Goal: Task Accomplishment & Management: Complete application form

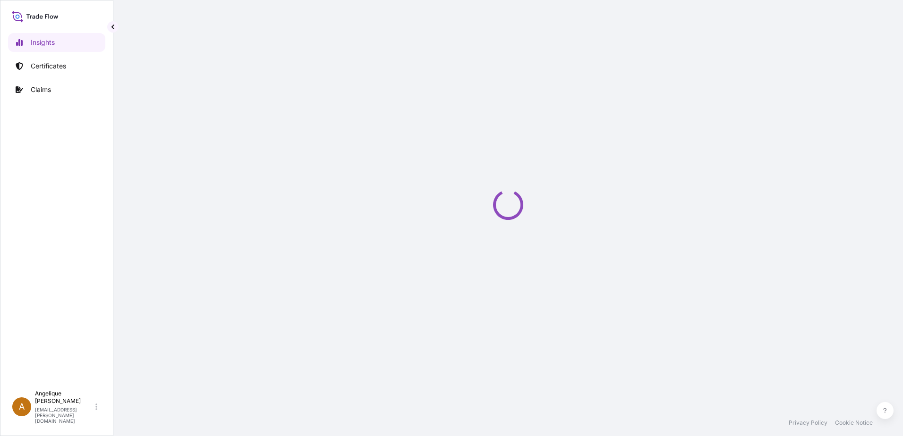
select select "2025"
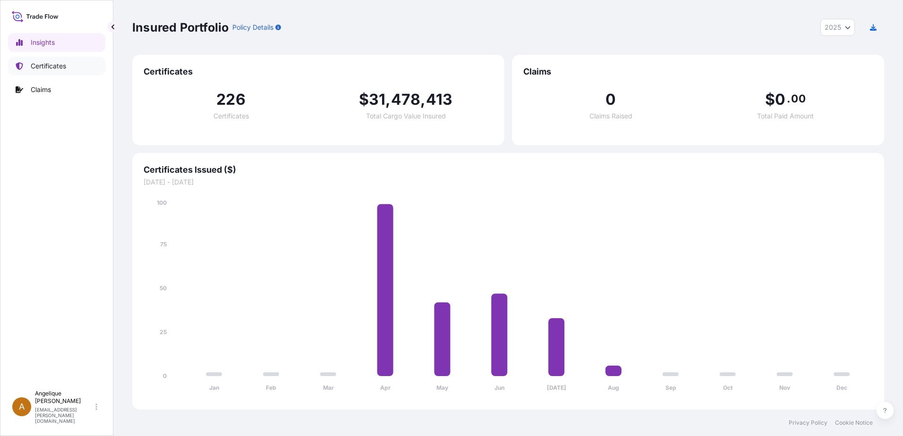
click at [63, 68] on p "Certificates" at bounding box center [48, 65] width 35 height 9
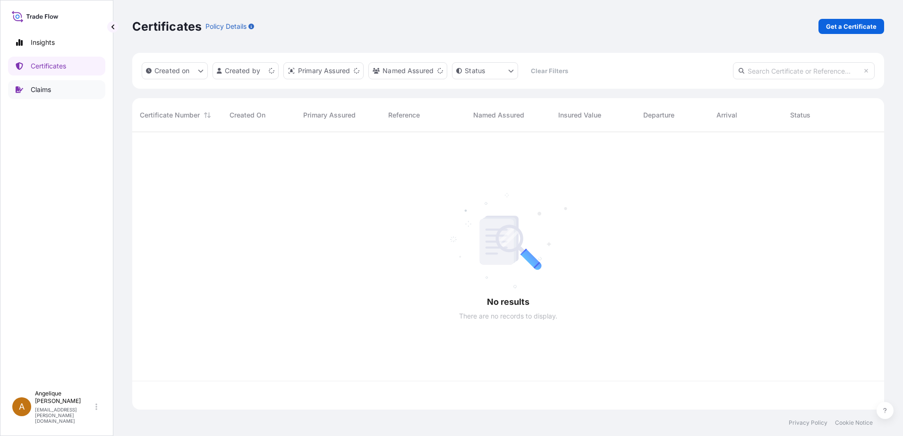
scroll to position [276, 745]
click at [870, 22] on p "Get a Certificate" at bounding box center [851, 26] width 51 height 9
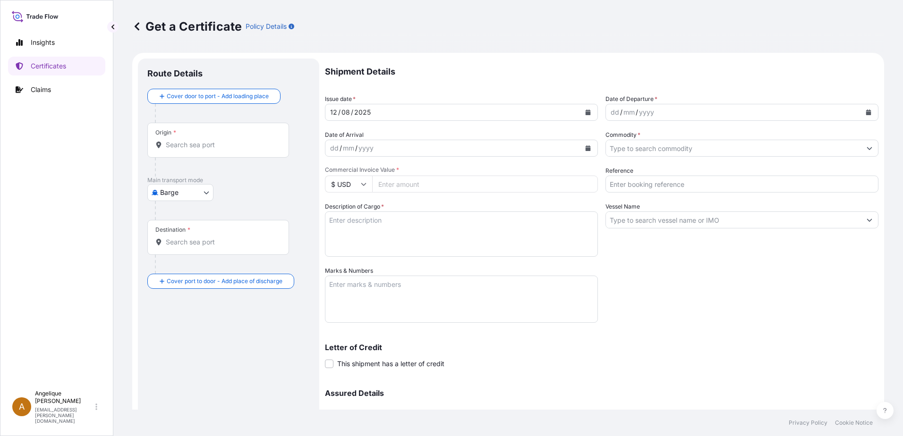
click at [207, 194] on body "Insights Certificates Claims A [PERSON_NAME] [PERSON_NAME][EMAIL_ADDRESS][PERSO…" at bounding box center [451, 218] width 903 height 436
click at [182, 265] on span "Ocean Vessel" at bounding box center [186, 268] width 42 height 9
select select "Ocean Vessel"
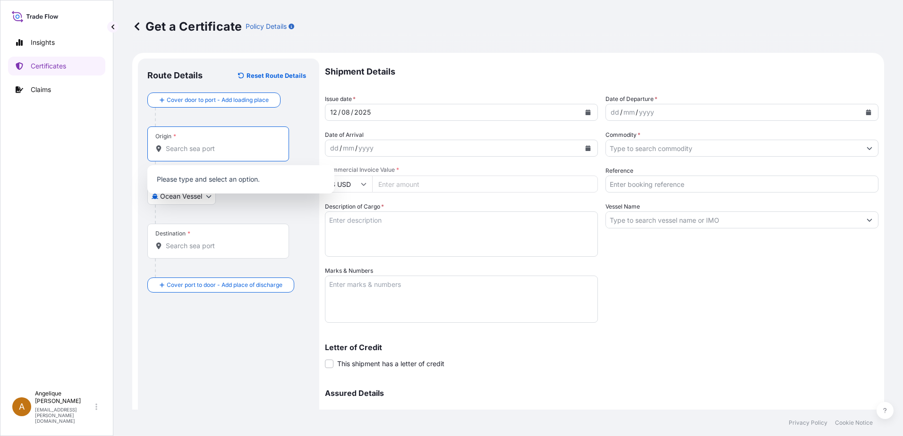
click at [203, 147] on input "Origin *" at bounding box center [221, 148] width 111 height 9
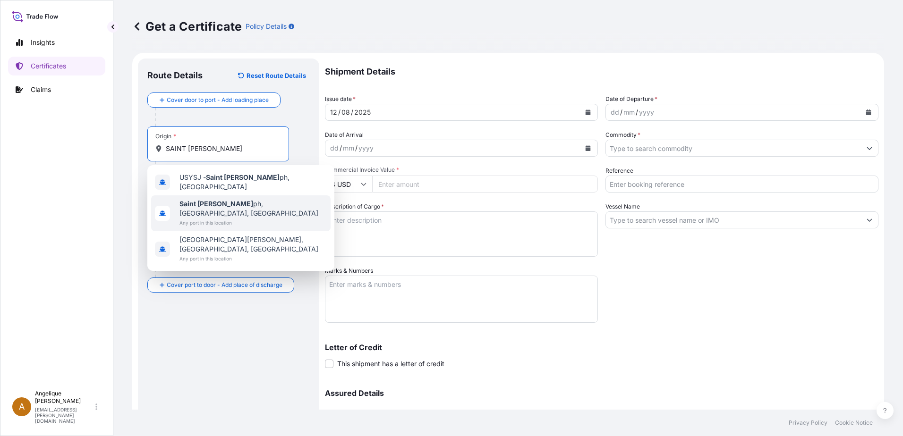
click at [220, 201] on span "[GEOGRAPHIC_DATA][PERSON_NAME], [GEOGRAPHIC_DATA], [GEOGRAPHIC_DATA]" at bounding box center [252, 208] width 147 height 19
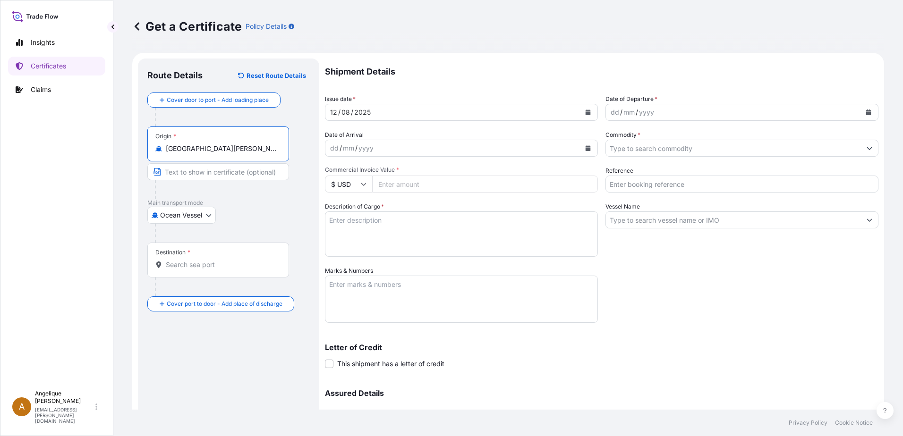
type input "[GEOGRAPHIC_DATA][PERSON_NAME], [GEOGRAPHIC_DATA], [GEOGRAPHIC_DATA]"
click at [195, 269] on input "Destination *" at bounding box center [221, 264] width 111 height 9
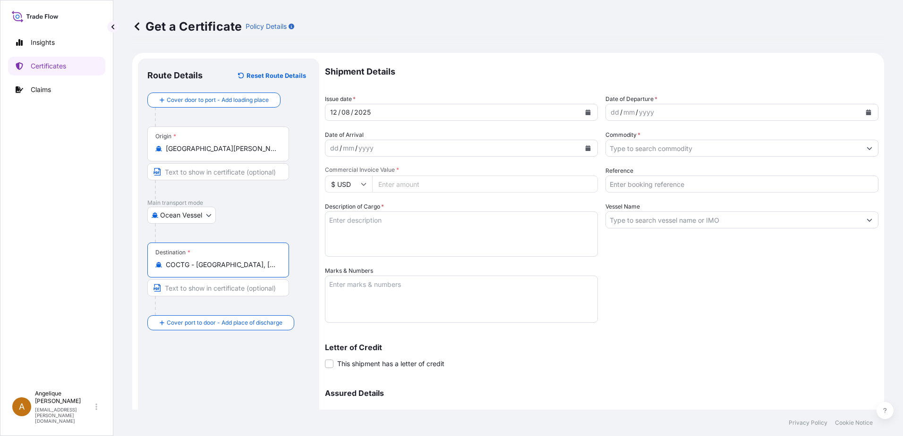
type input "COCTG - [GEOGRAPHIC_DATA], [GEOGRAPHIC_DATA]"
click at [866, 113] on icon "Calendar" at bounding box center [868, 113] width 5 height 6
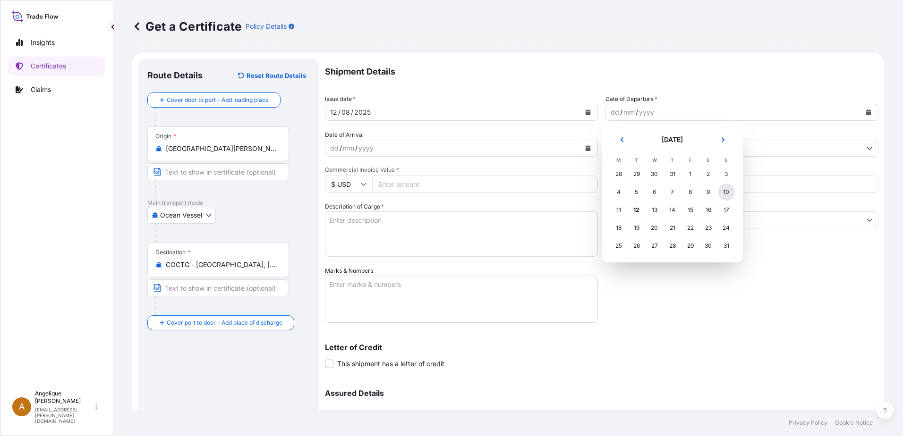
click at [729, 192] on div "10" at bounding box center [726, 192] width 17 height 17
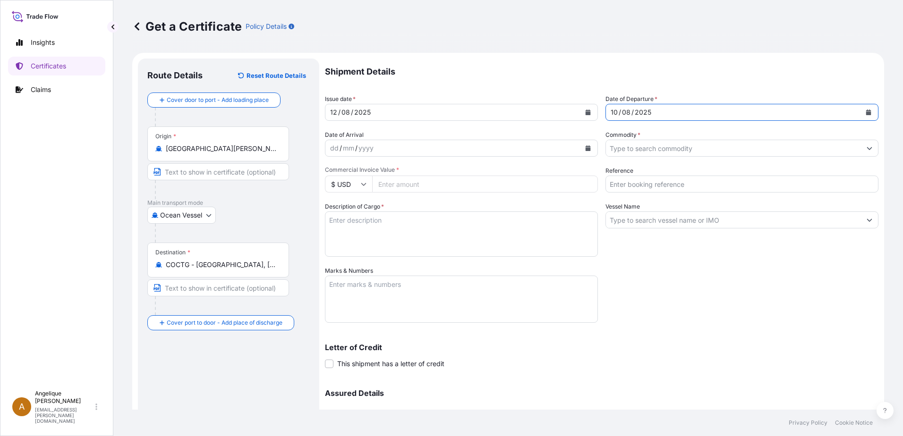
click at [630, 151] on input "Commodity *" at bounding box center [733, 148] width 255 height 17
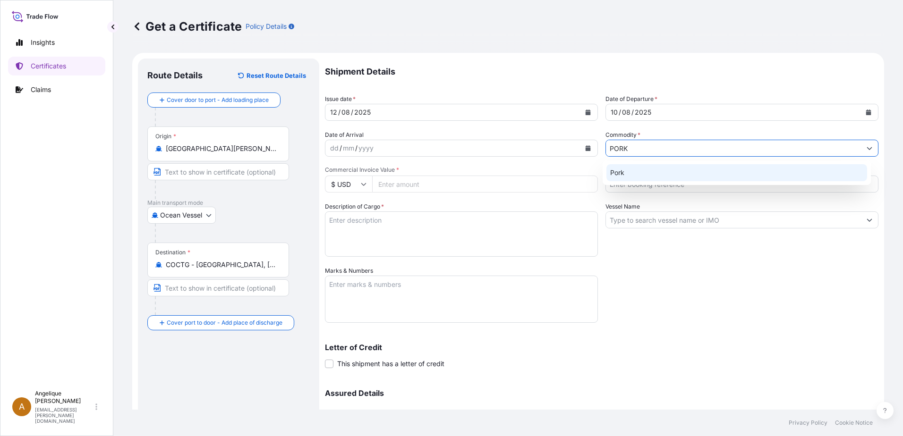
click at [613, 175] on div "Pork" at bounding box center [736, 172] width 261 height 17
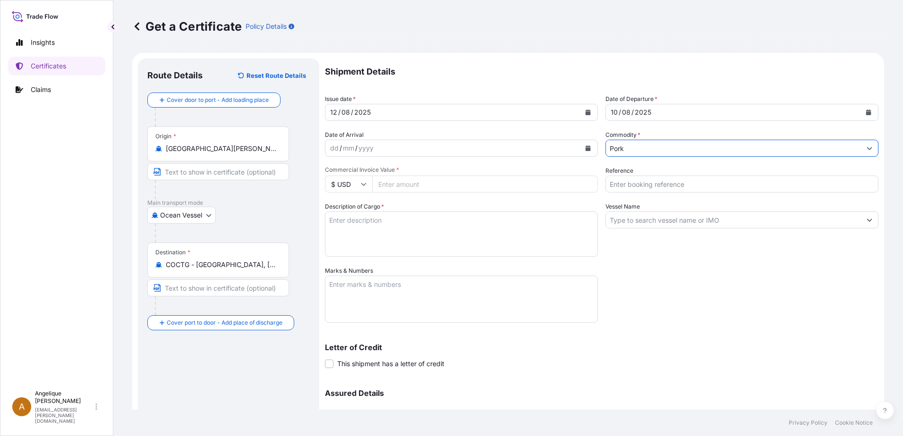
type input "Pork"
click at [410, 187] on input "Commercial Invoice Value *" at bounding box center [485, 184] width 226 height 17
type input "56221.70"
type input "2882365"
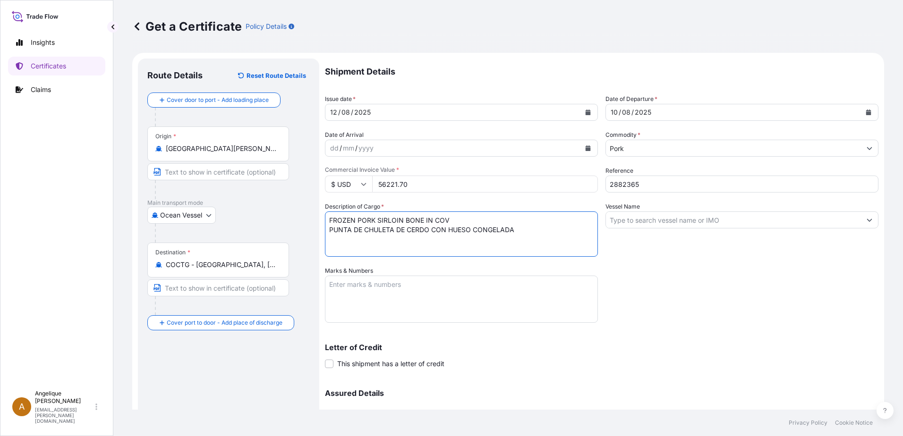
type textarea "FROZEN PORK SIRLOIN BONE IN COV PUNTA DE CHULETA DE CERDO CON HUESO CONGELADA"
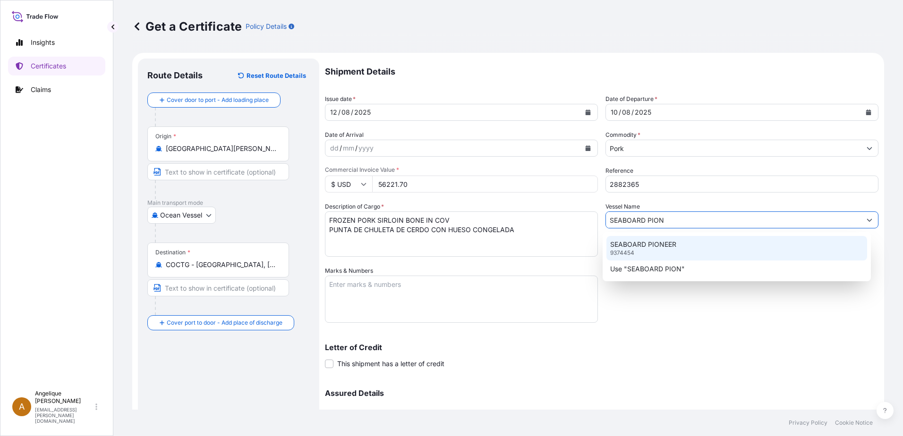
click at [645, 251] on div "SEABOARD PIONEER 9374454" at bounding box center [736, 248] width 261 height 25
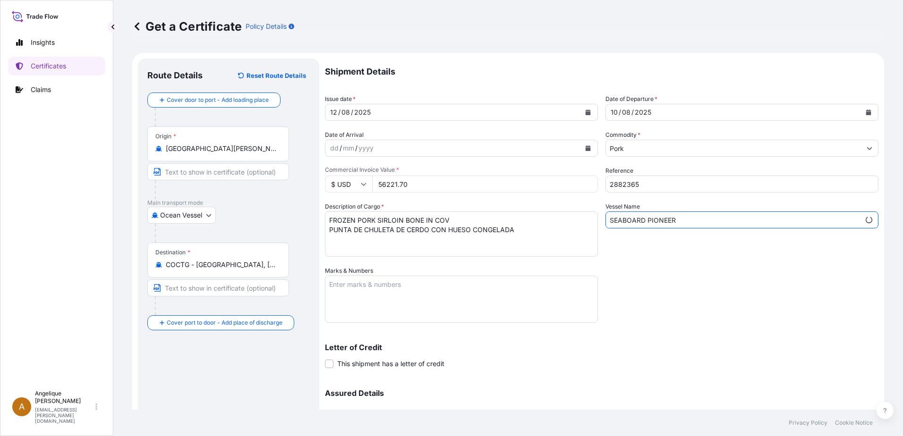
type input "SEABOARD PIONEER"
click at [356, 289] on textarea "Marks & Numbers" at bounding box center [461, 299] width 273 height 47
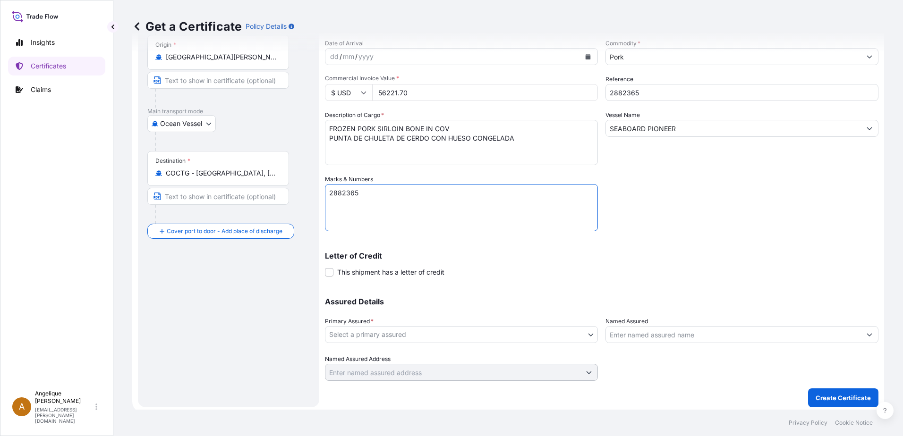
scroll to position [94, 0]
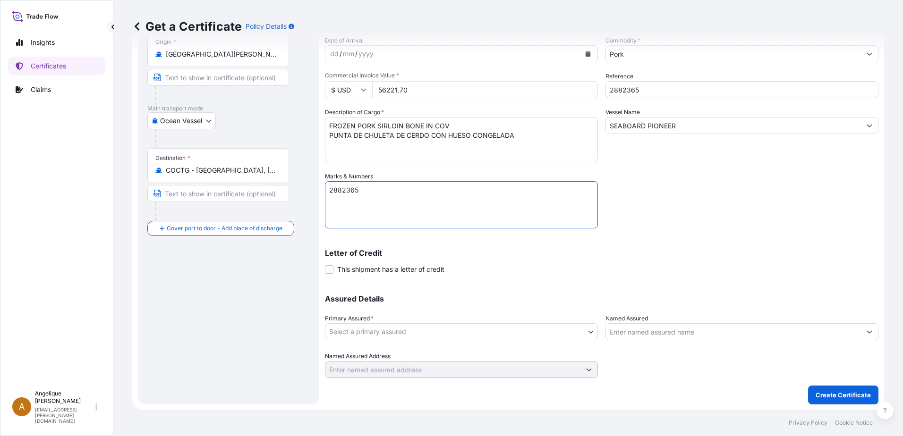
type textarea "2882365"
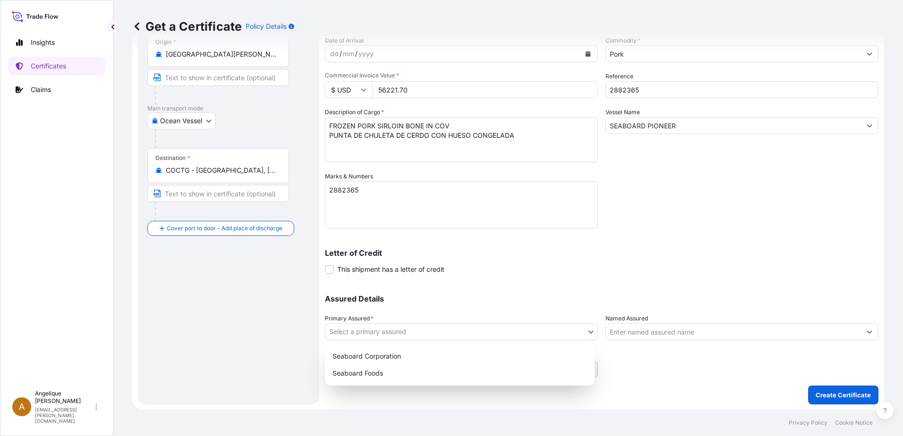
click at [431, 334] on body "Insights Certificates Claims A [PERSON_NAME] [PERSON_NAME][EMAIL_ADDRESS][PERSO…" at bounding box center [451, 218] width 903 height 436
click at [393, 375] on div "Seaboard Foods" at bounding box center [460, 373] width 262 height 17
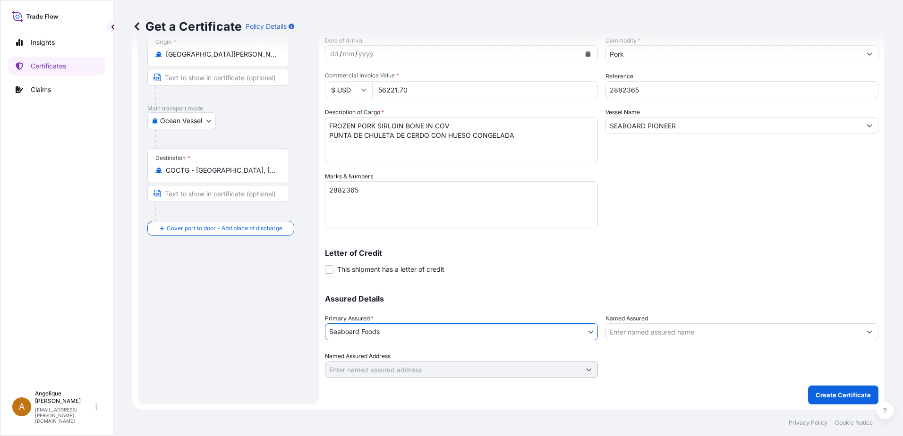
scroll to position [95, 0]
click at [829, 401] on button "Create Certificate" at bounding box center [843, 394] width 70 height 19
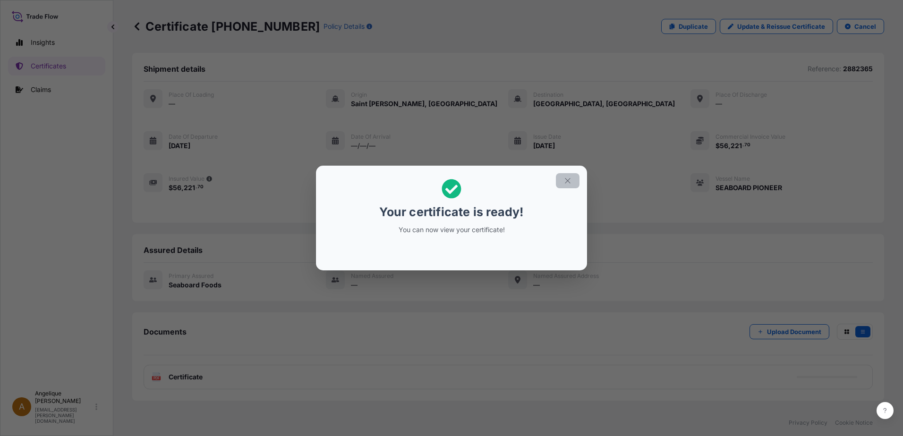
click at [570, 180] on icon "button" at bounding box center [567, 181] width 9 height 9
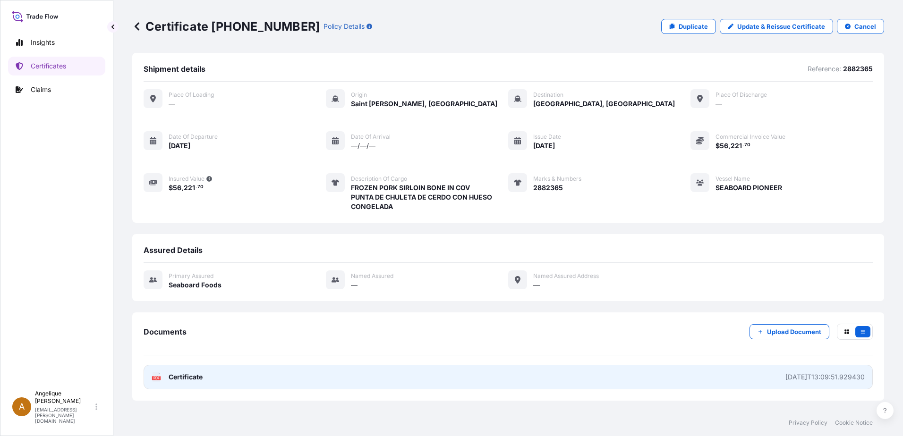
click at [245, 381] on link "PDF Certificate [DATE]T13:09:51.929430" at bounding box center [508, 377] width 729 height 25
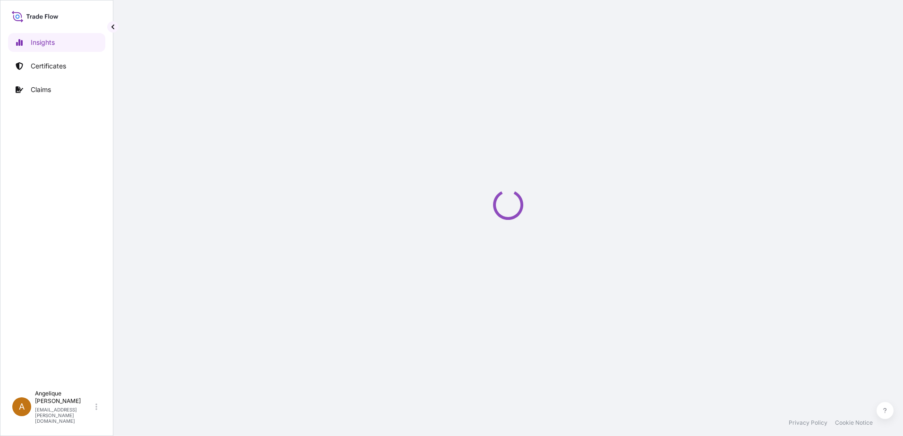
select select "2025"
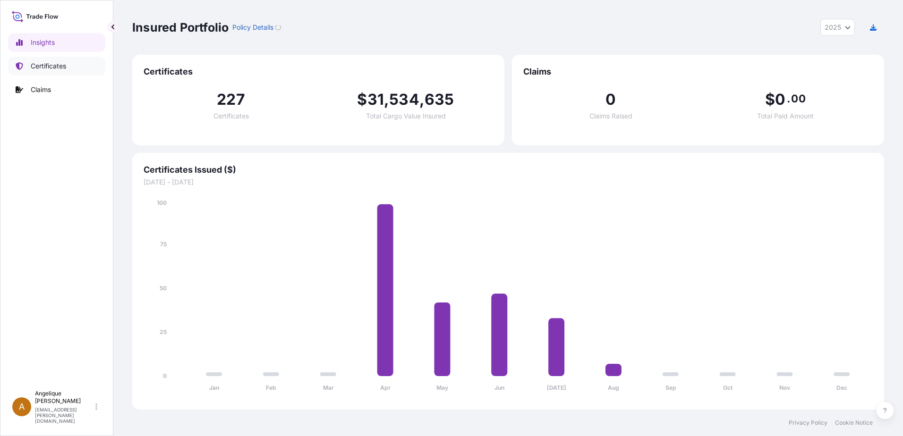
click at [54, 66] on p "Certificates" at bounding box center [48, 65] width 35 height 9
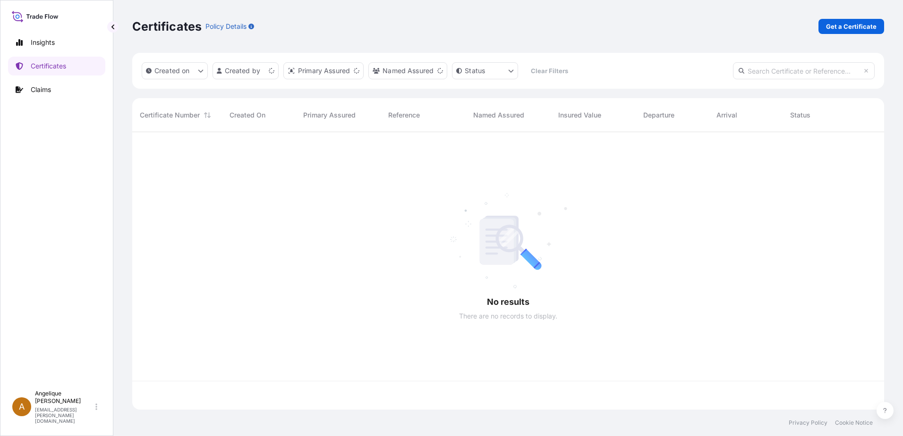
scroll to position [276, 745]
click at [853, 25] on p "Get a Certificate" at bounding box center [851, 26] width 51 height 9
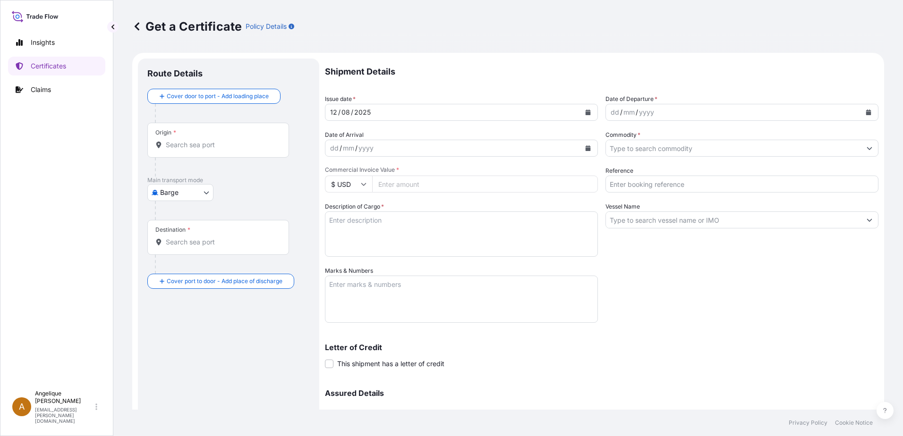
click at [205, 194] on body "Insights Certificates Claims A [PERSON_NAME] [PERSON_NAME][EMAIL_ADDRESS][PERSO…" at bounding box center [451, 218] width 903 height 436
click at [176, 268] on span "Ocean Vessel" at bounding box center [186, 268] width 42 height 9
select select "Ocean Vessel"
click at [174, 149] on input "Origin *" at bounding box center [221, 148] width 111 height 9
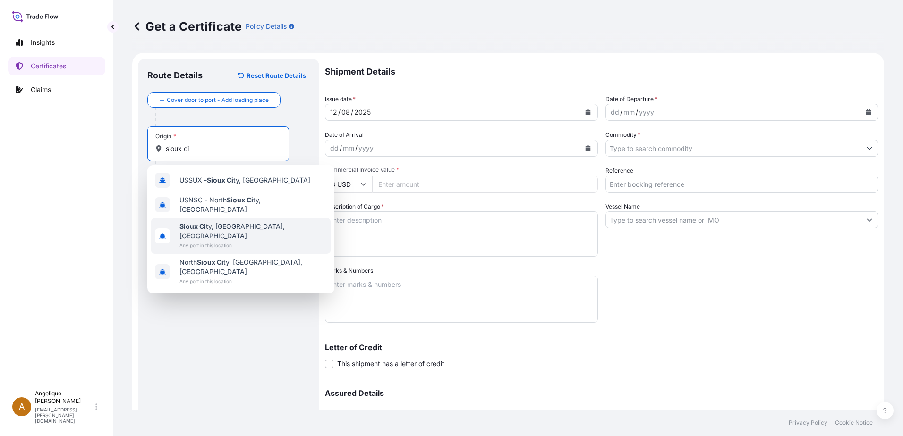
click at [211, 241] on span "Any port in this location" at bounding box center [252, 245] width 147 height 9
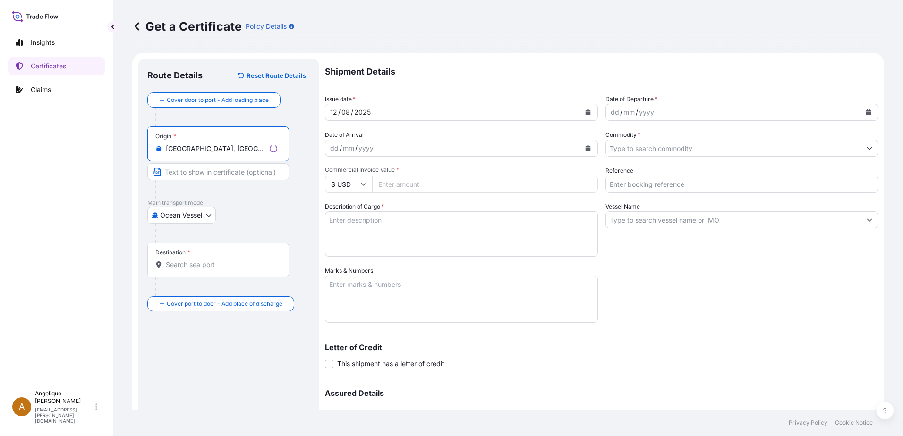
type input "Sioux City, IA, USA"
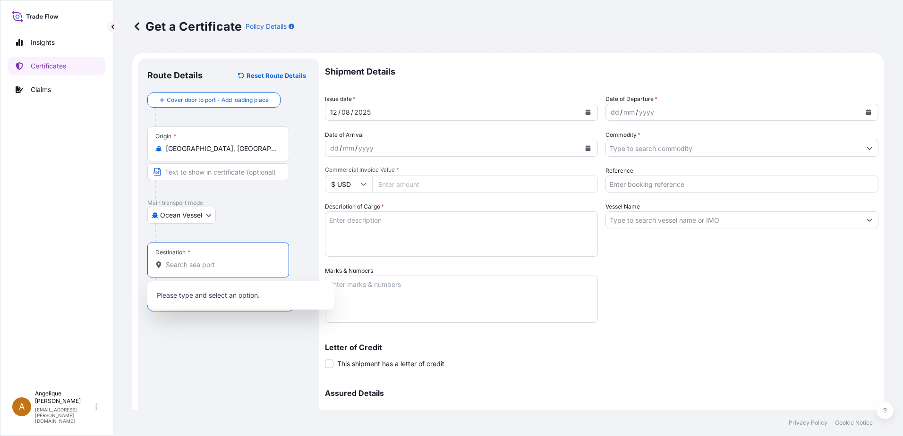
click at [178, 266] on input "Destination *" at bounding box center [221, 264] width 111 height 9
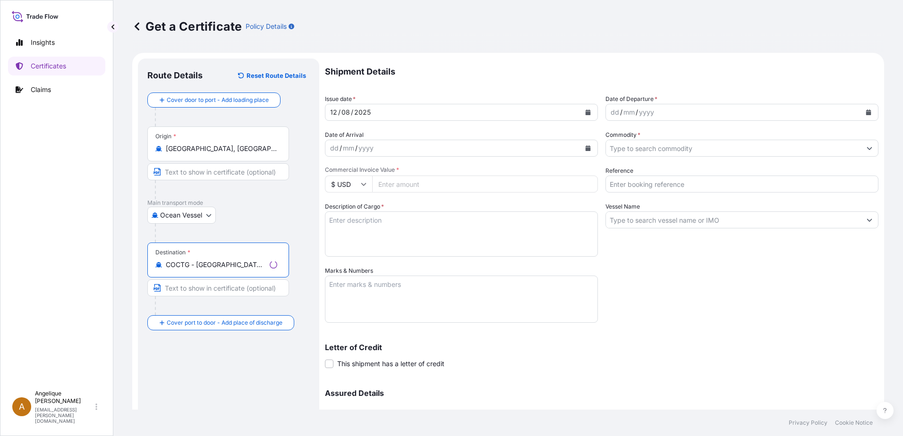
type input "COCTG - [GEOGRAPHIC_DATA], [GEOGRAPHIC_DATA]"
click at [866, 110] on icon "Calendar" at bounding box center [869, 113] width 6 height 6
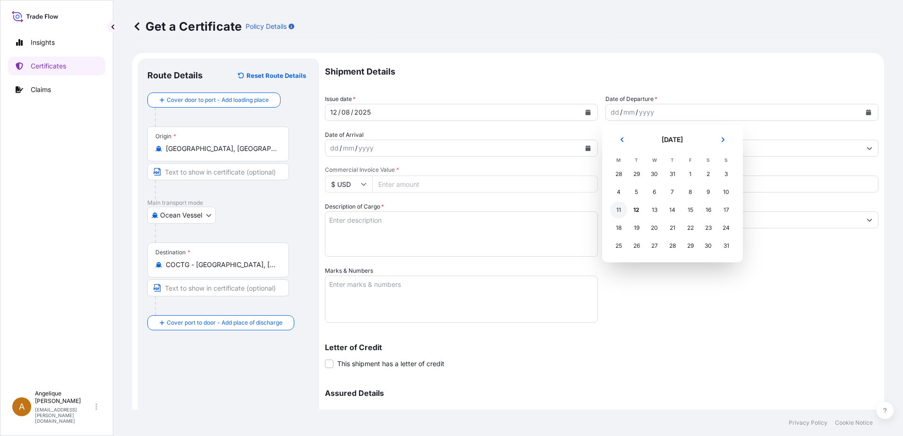
click at [616, 211] on div "11" at bounding box center [618, 210] width 17 height 17
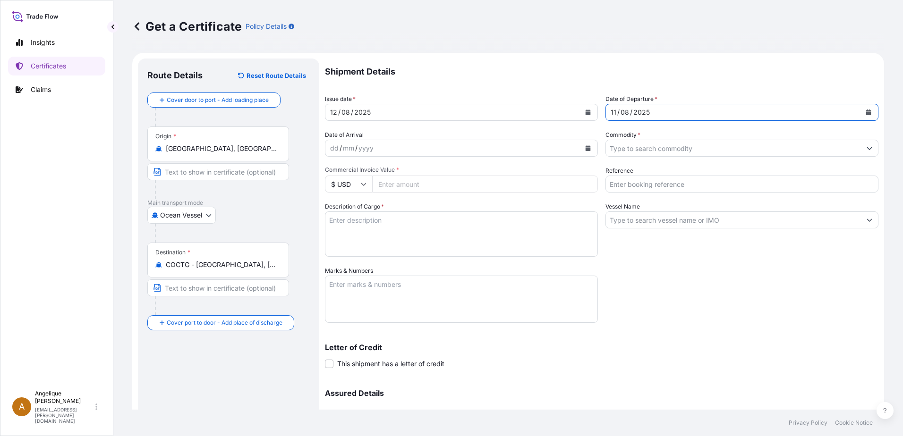
click at [632, 147] on input "Commodity *" at bounding box center [733, 148] width 255 height 17
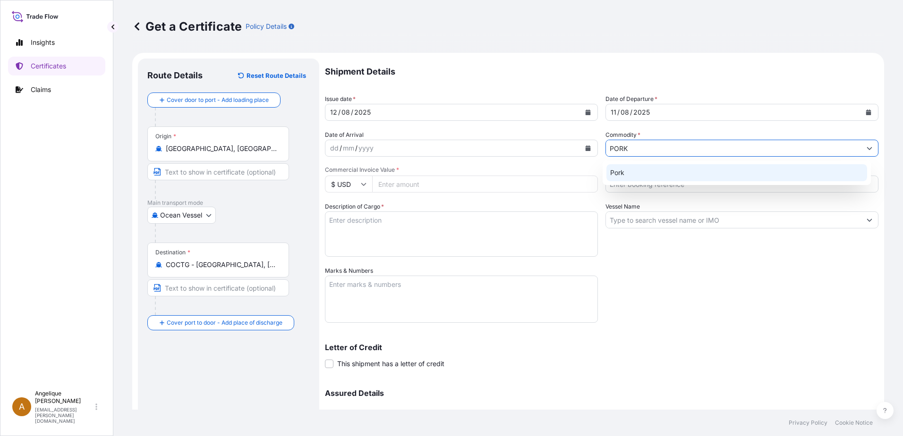
click at [627, 177] on div "Pork" at bounding box center [736, 172] width 261 height 17
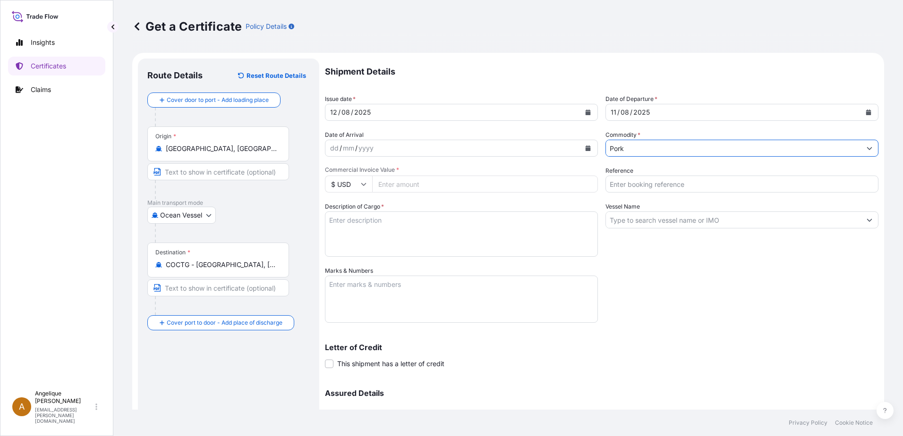
type input "Pork"
click at [458, 179] on input "Commercial Invoice Value *" at bounding box center [485, 184] width 226 height 17
type input "58261.92"
type input "2890648"
click at [375, 221] on textarea "FROZEN PORKSIRLOIN BONEIN COV" at bounding box center [461, 234] width 273 height 45
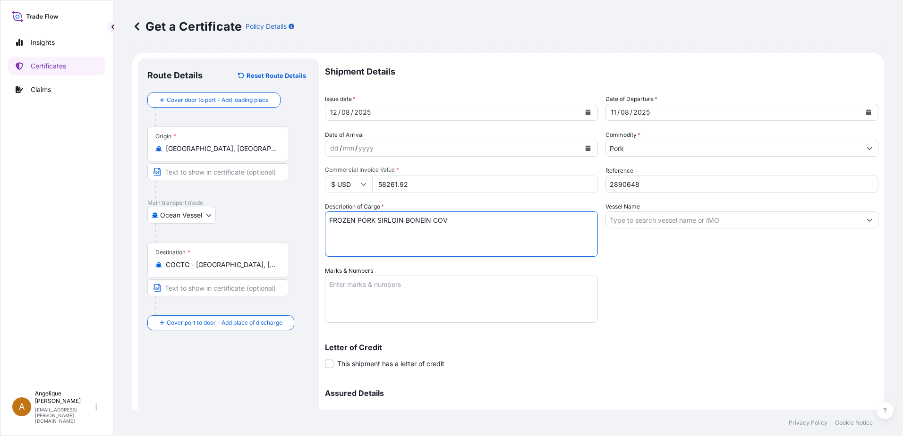
click at [347, 229] on textarea "FROZEN PORK SIRLOIN BONEIN COV" at bounding box center [461, 234] width 273 height 45
click at [423, 221] on textarea "FROZEN PORK SIRLOIN BONEIN COV" at bounding box center [461, 234] width 273 height 45
click at [331, 228] on textarea "FROZEN PORK SIRLOIN BONE IN COV" at bounding box center [461, 234] width 273 height 45
type textarea "FROZEN PORK SIRLOIN BONE IN COV PUNTA DE CHULETA DE CERDO CON HUESO CONGELADA"
click at [615, 222] on input "Vessel Name" at bounding box center [733, 220] width 255 height 17
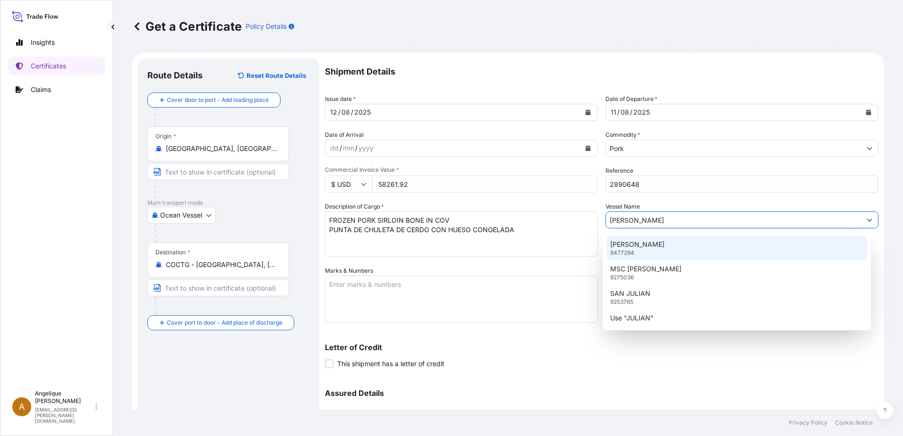
click at [633, 246] on p "JULIANA" at bounding box center [637, 244] width 54 height 9
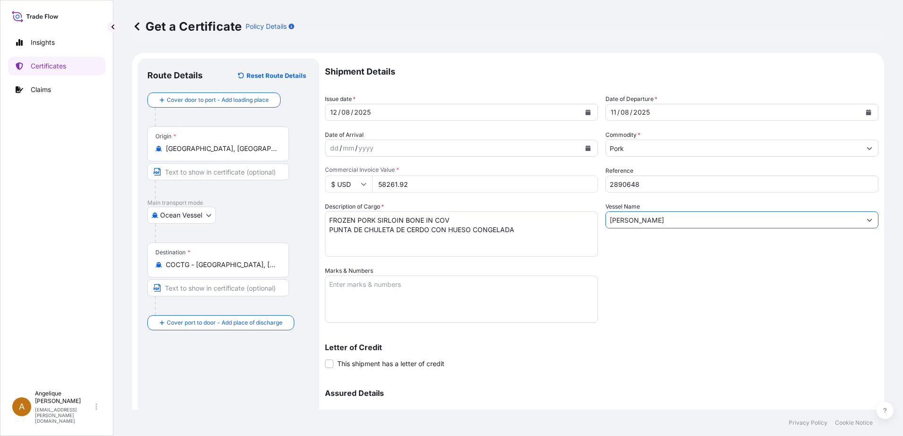
type input "JULIANA"
click at [335, 294] on textarea "Marks & Numbers" at bounding box center [461, 299] width 273 height 47
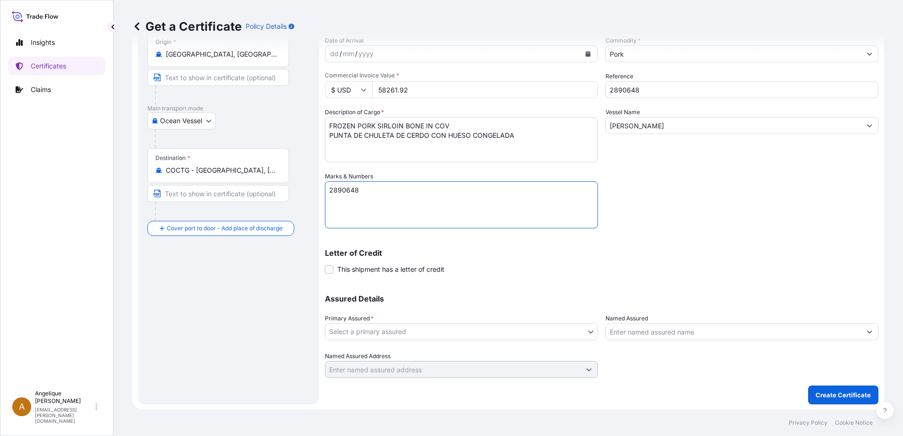
scroll to position [95, 0]
type textarea "2890648"
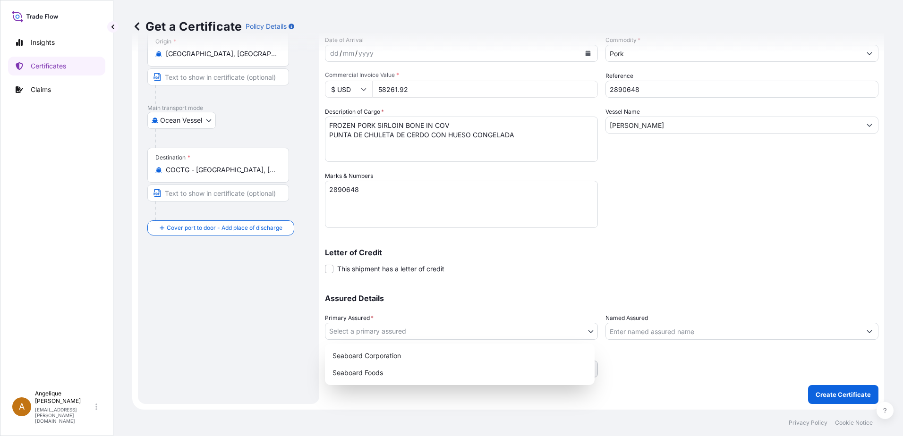
click at [401, 333] on body "Insights Certificates Claims A Angelique Gutierrez angelique.gutierrez@seaboard…" at bounding box center [451, 218] width 903 height 436
click at [388, 377] on div "Seaboard Foods" at bounding box center [460, 373] width 262 height 17
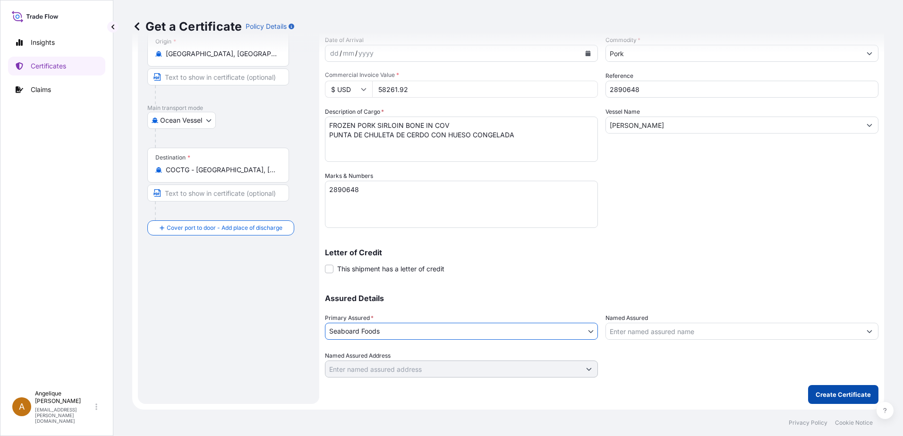
click at [849, 397] on p "Create Certificate" at bounding box center [843, 394] width 55 height 9
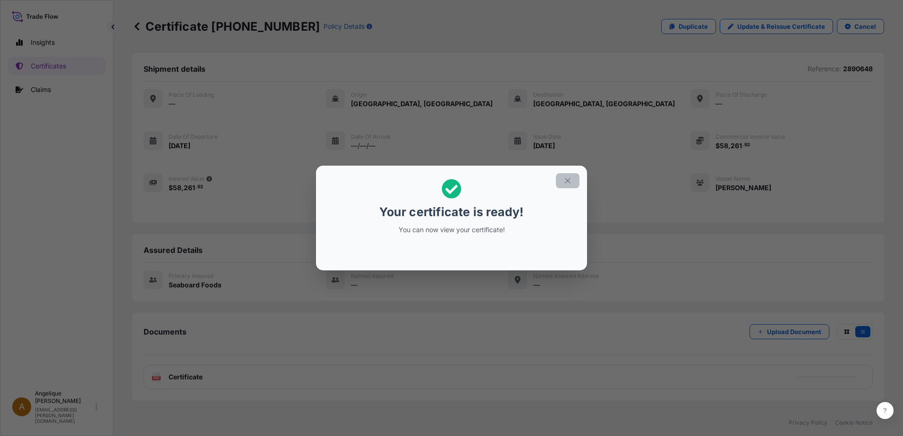
click at [568, 179] on icon "button" at bounding box center [567, 181] width 9 height 9
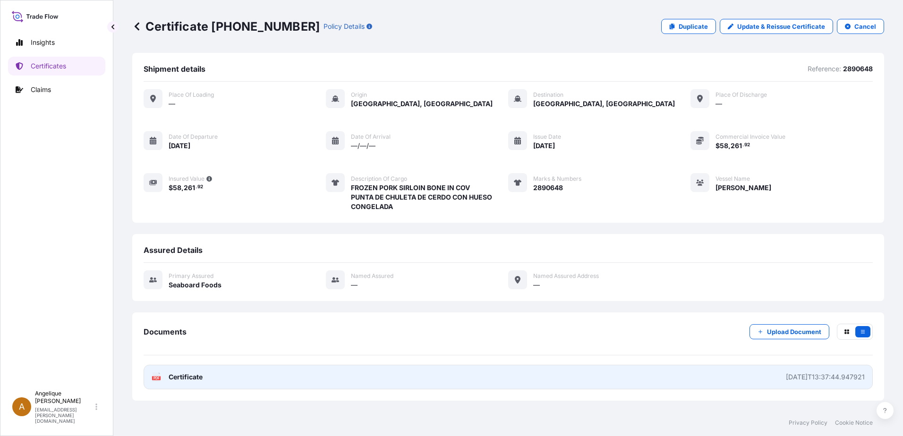
click at [241, 381] on link "PDF Certificate 2025-08-12T13:37:44.947921" at bounding box center [508, 377] width 729 height 25
